Goal: Task Accomplishment & Management: Use online tool/utility

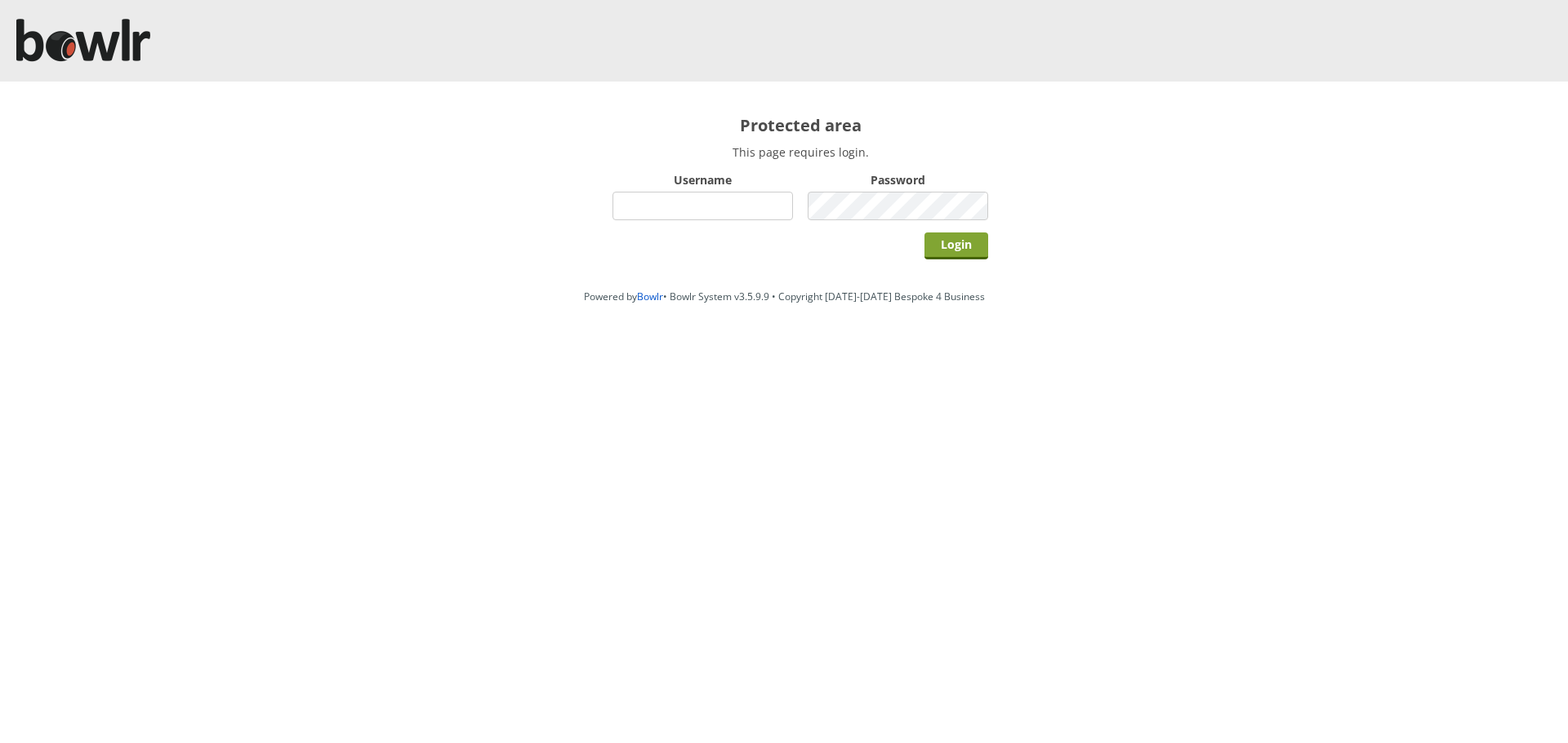
type input "hornseaindoorbowlsclub"
click at [939, 240] on input "Login" at bounding box center [956, 246] width 64 height 27
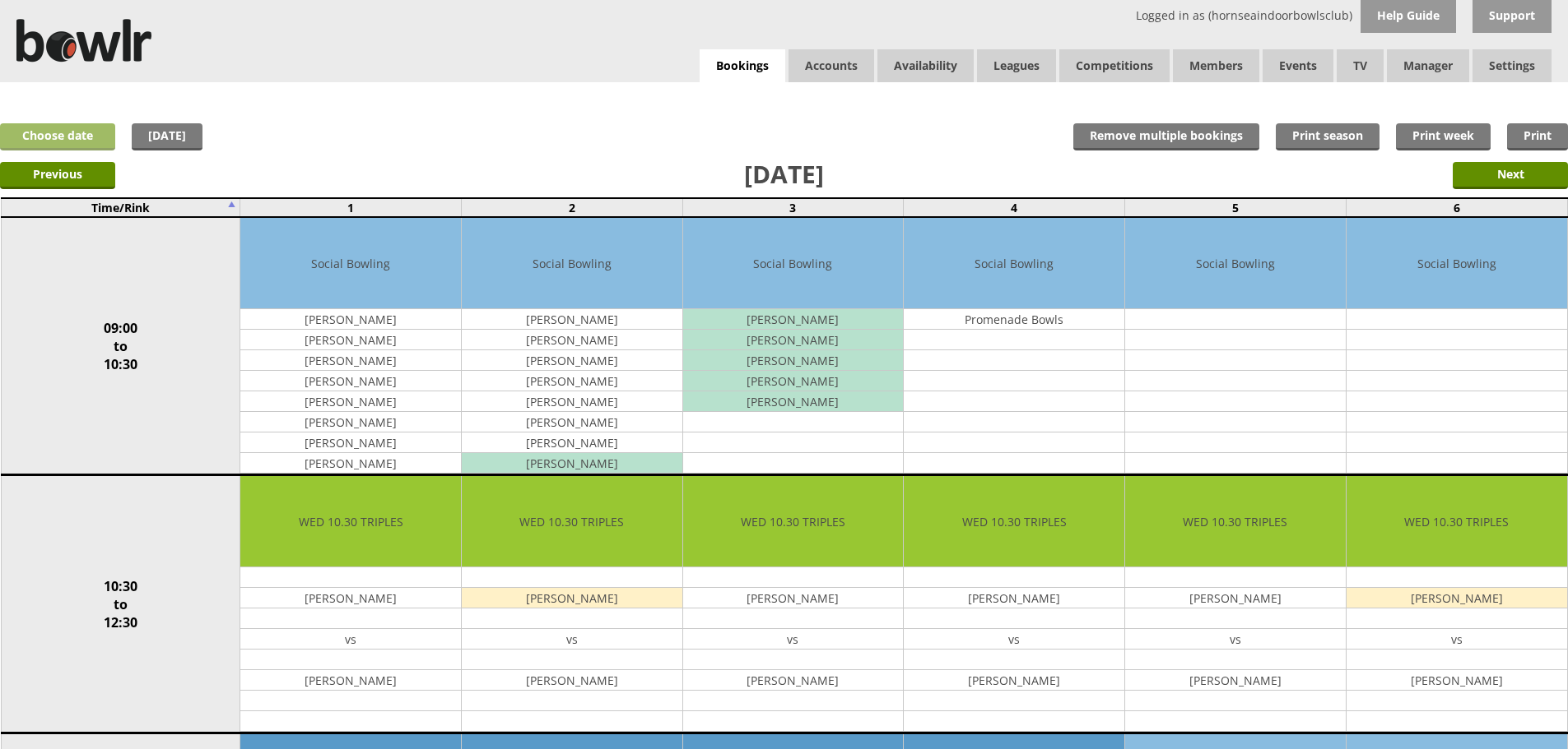
click at [93, 132] on link "Choose date" at bounding box center [57, 137] width 115 height 27
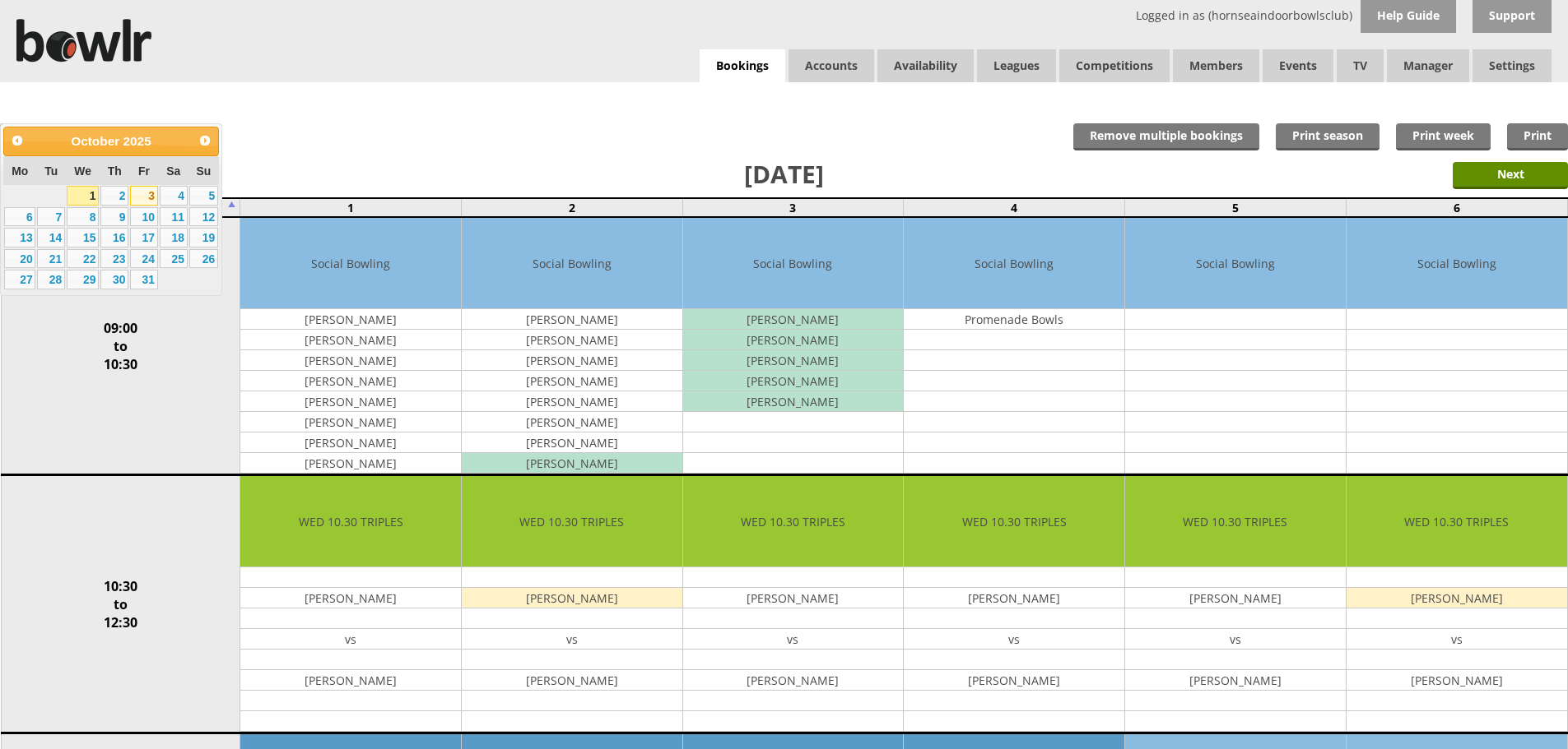
click at [149, 193] on link "3" at bounding box center [144, 196] width 28 height 20
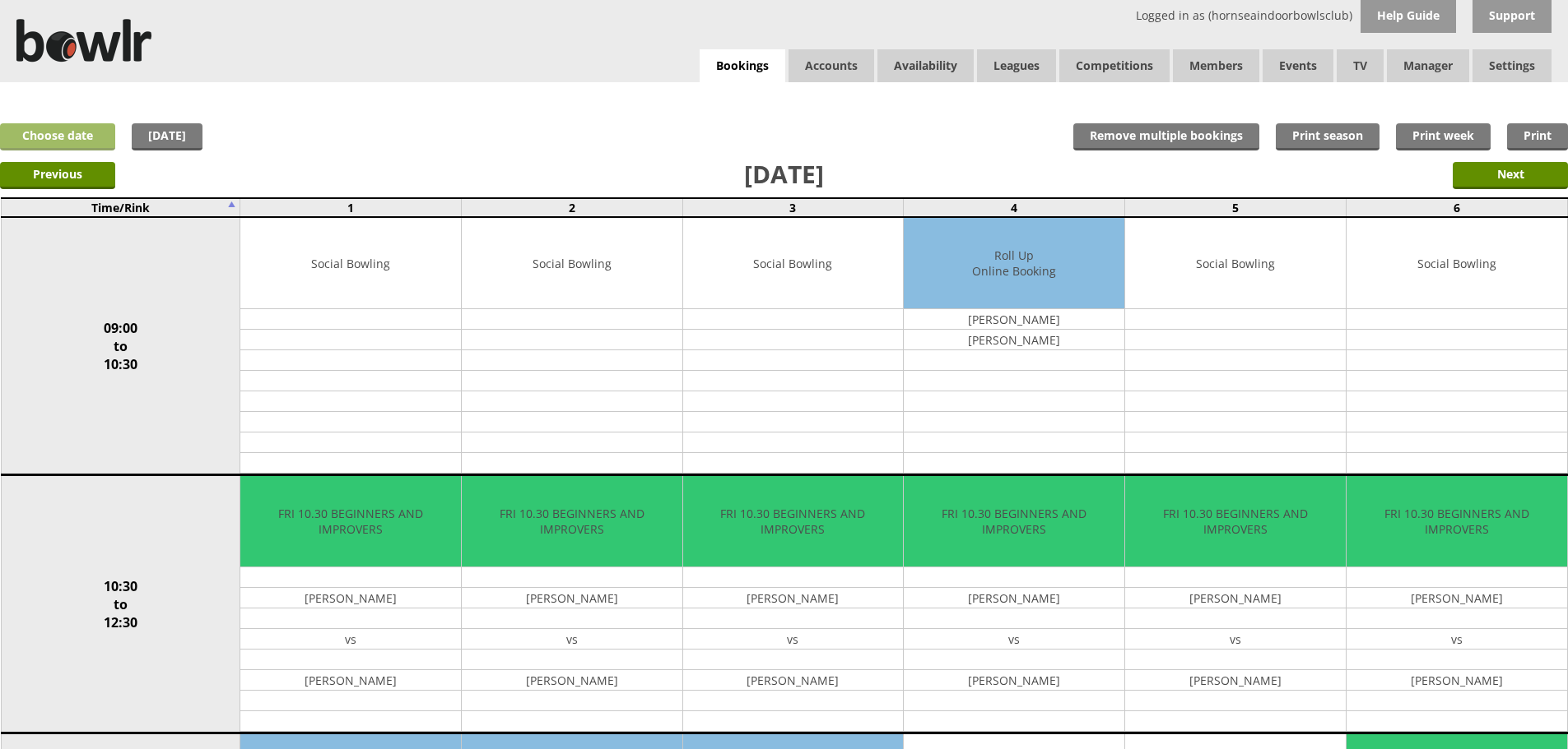
click at [103, 140] on link "Choose date" at bounding box center [57, 137] width 115 height 27
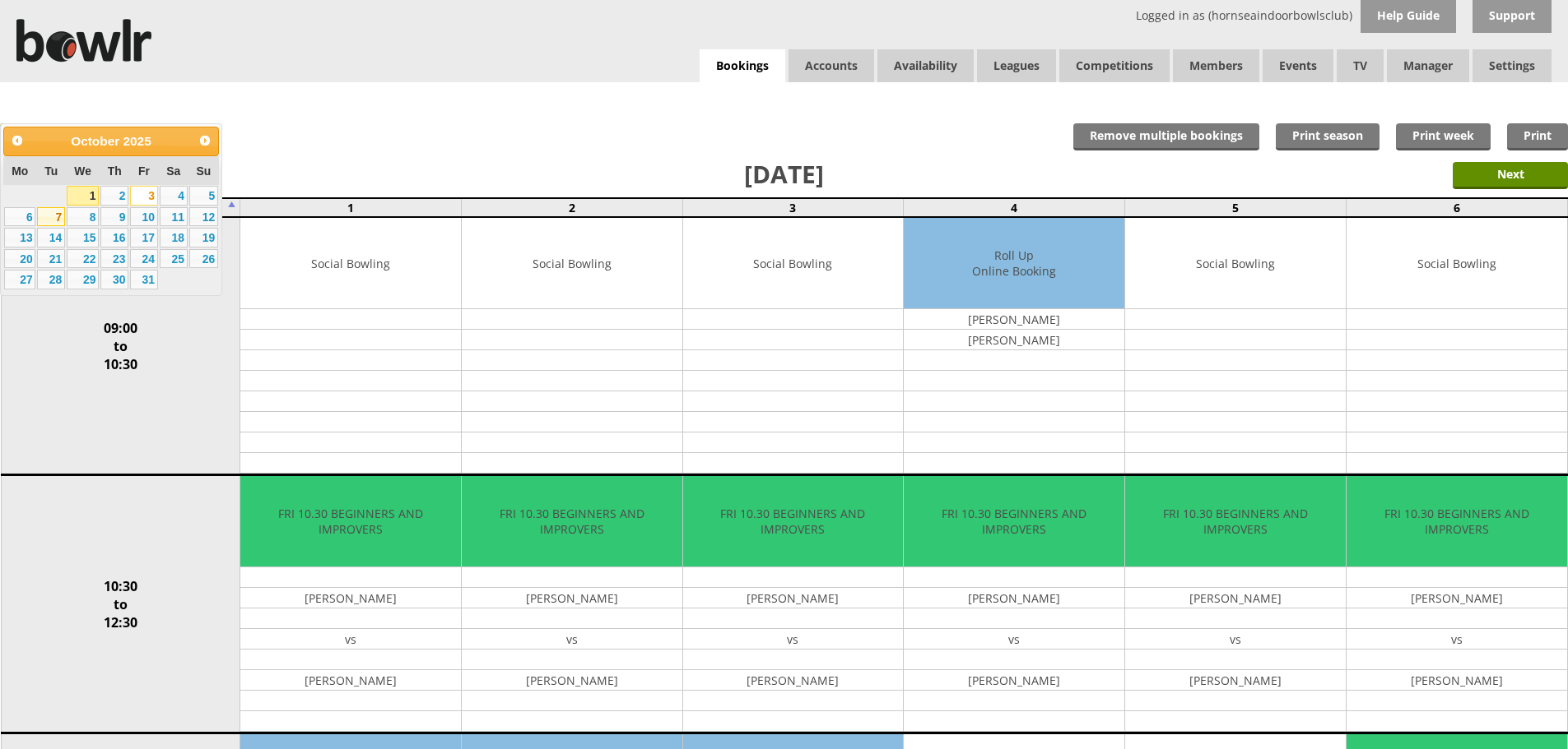
click at [57, 213] on link "7" at bounding box center [50, 217] width 28 height 20
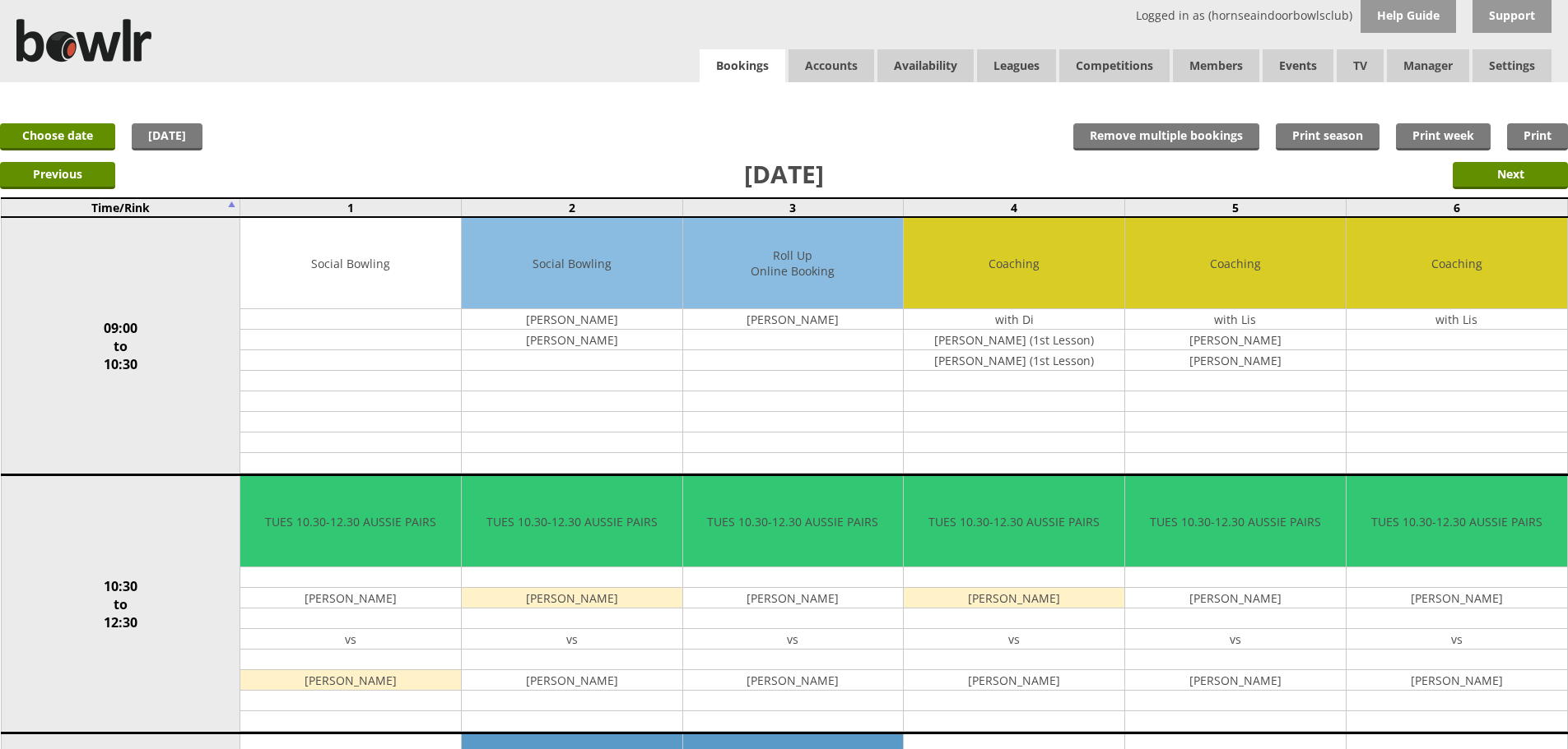
click at [749, 74] on link "Bookings" at bounding box center [741, 66] width 85 height 34
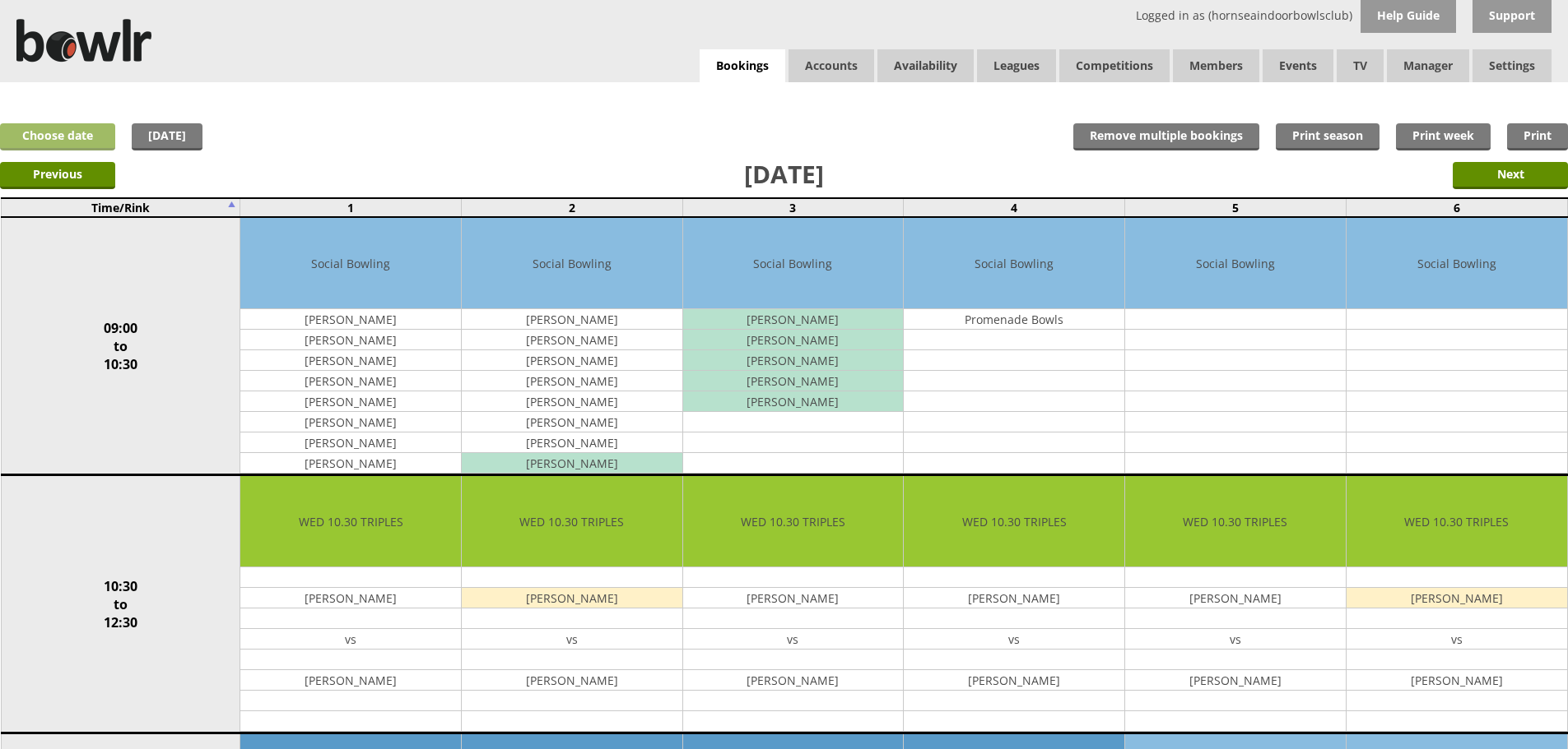
click at [92, 144] on link "Choose date" at bounding box center [57, 137] width 115 height 27
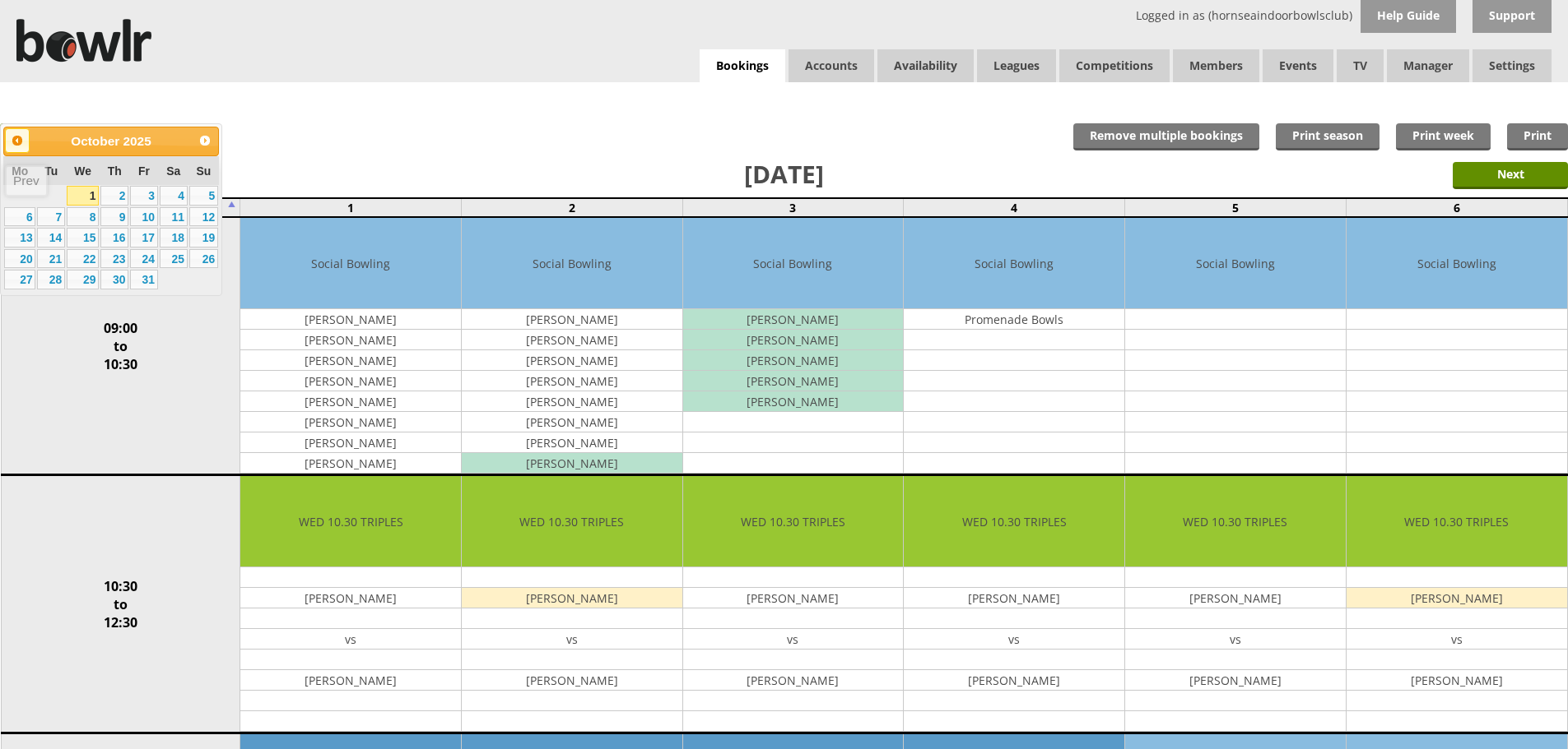
click at [17, 147] on link "Prev" at bounding box center [18, 141] width 25 height 25
click at [75, 255] on link "24" at bounding box center [83, 259] width 32 height 20
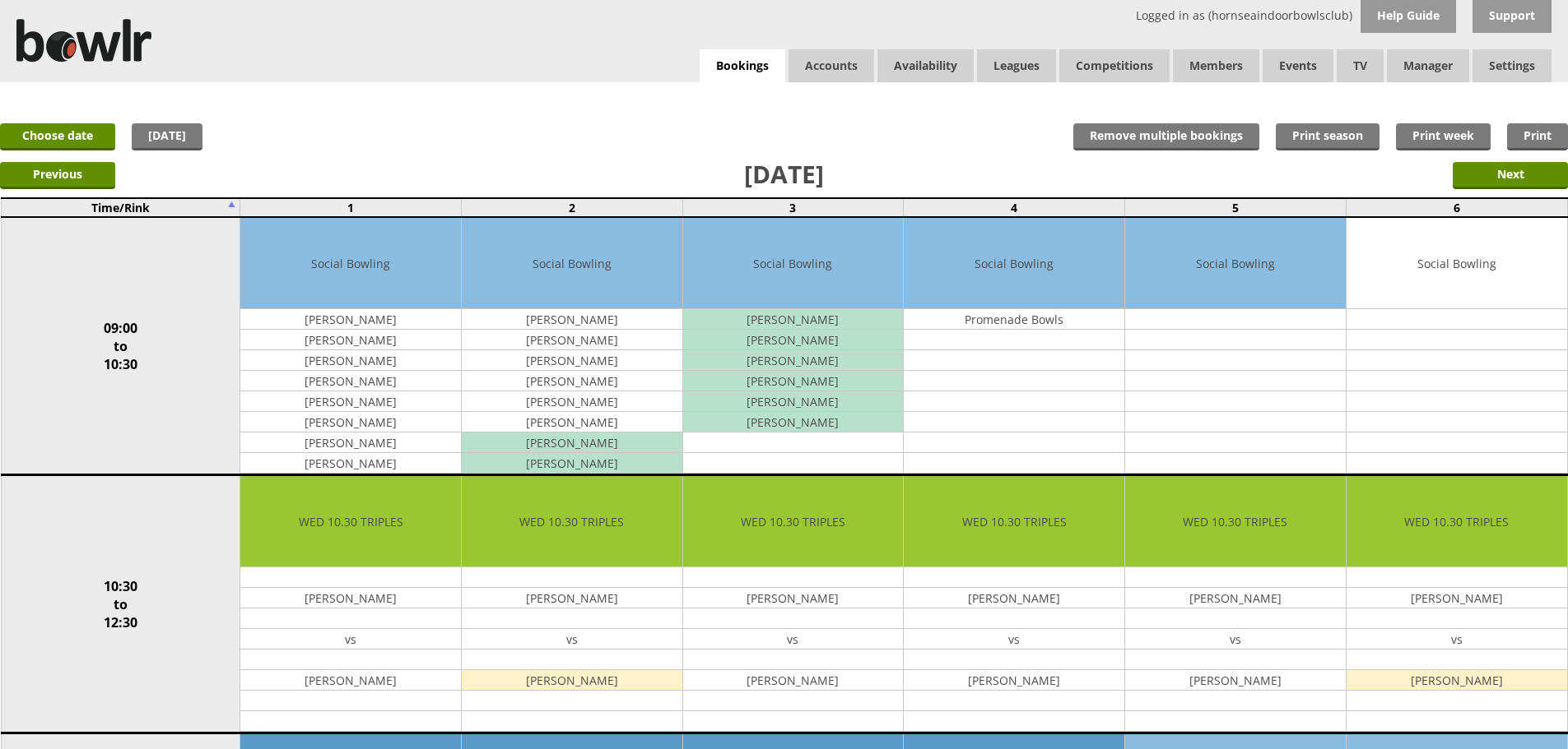
click at [68, 125] on link "Choose date" at bounding box center [57, 137] width 115 height 27
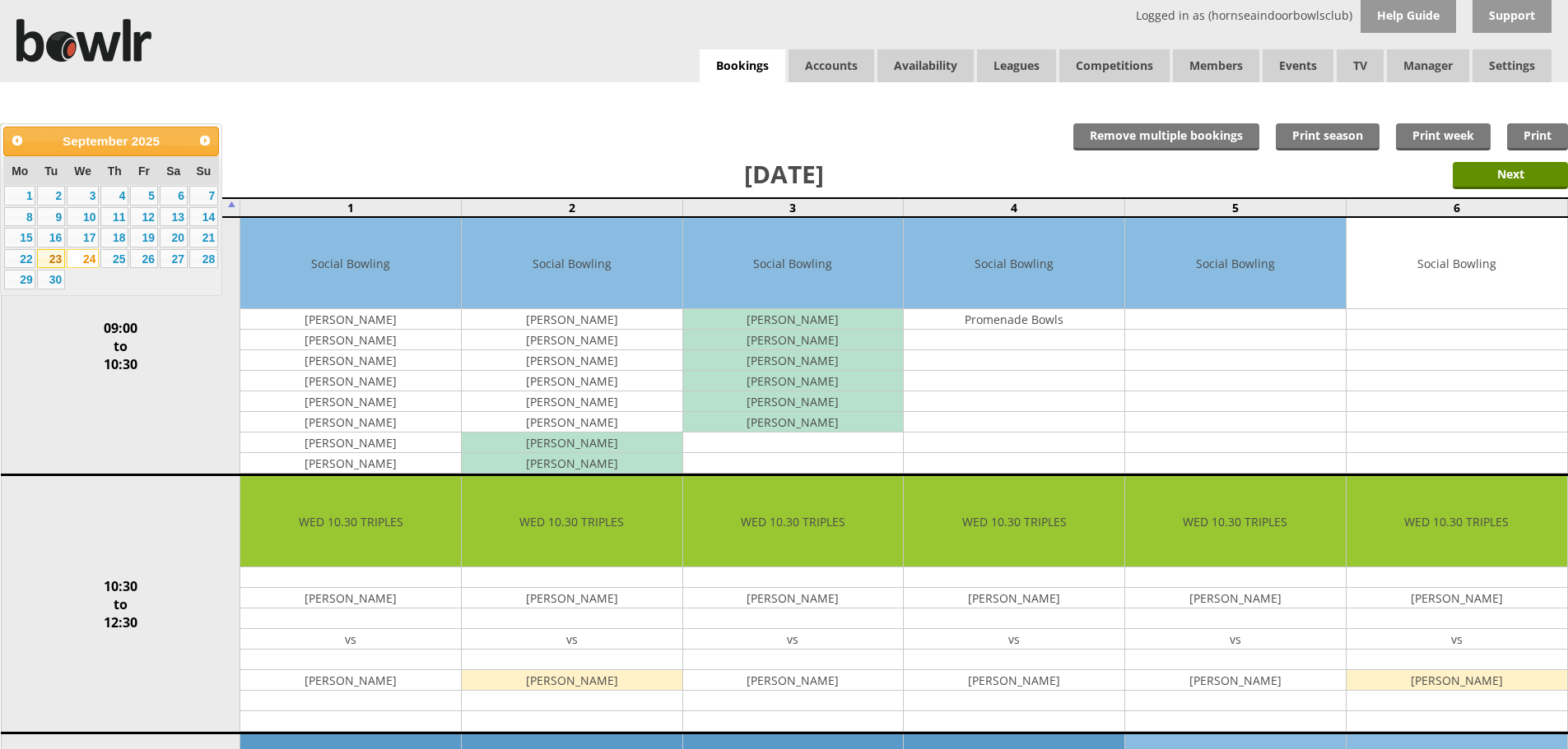
click at [55, 251] on link "23" at bounding box center [50, 259] width 28 height 20
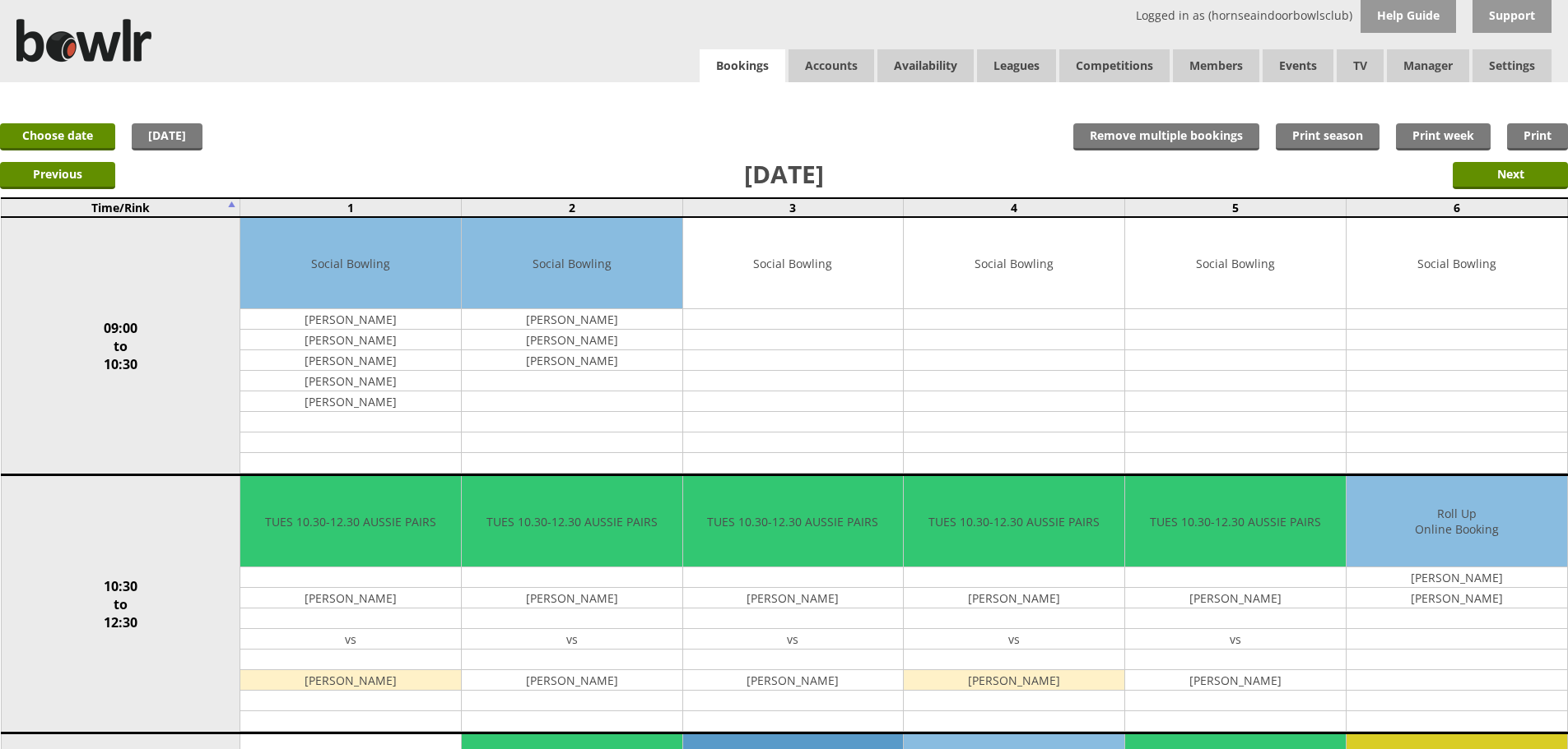
click at [714, 64] on link "Bookings" at bounding box center [741, 66] width 85 height 34
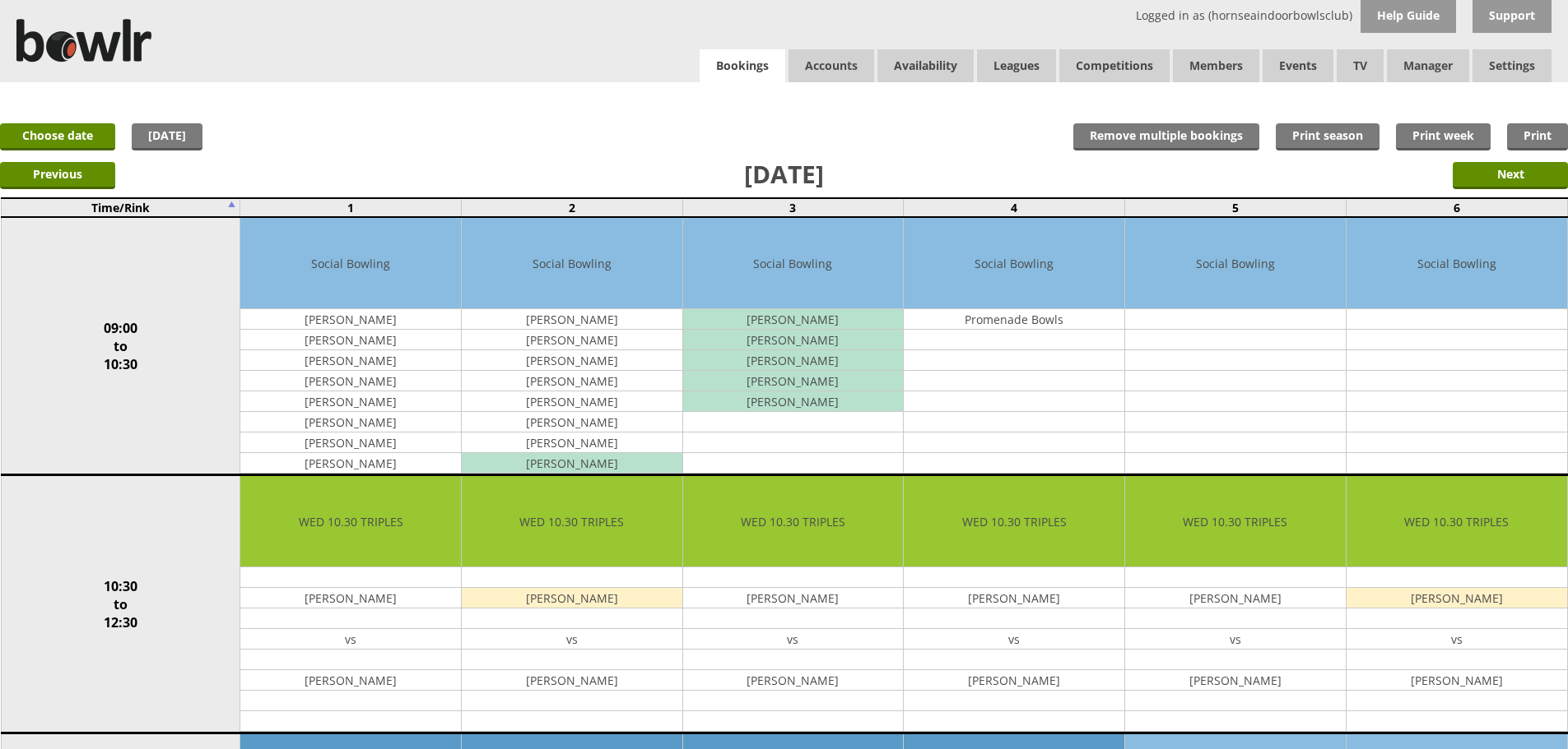
click at [726, 65] on link "Bookings" at bounding box center [741, 66] width 85 height 34
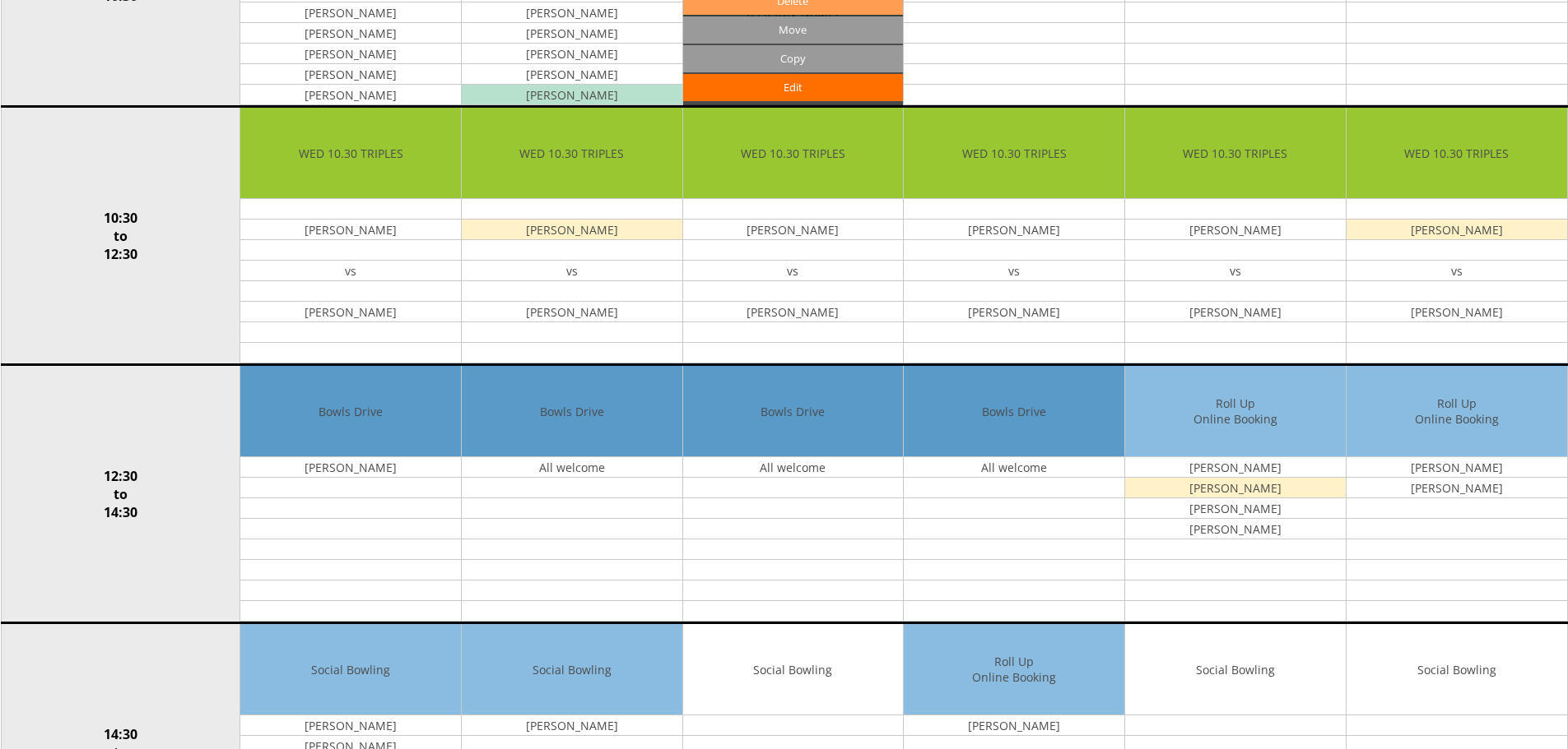
scroll to position [83, 0]
